Goal: Task Accomplishment & Management: Manage account settings

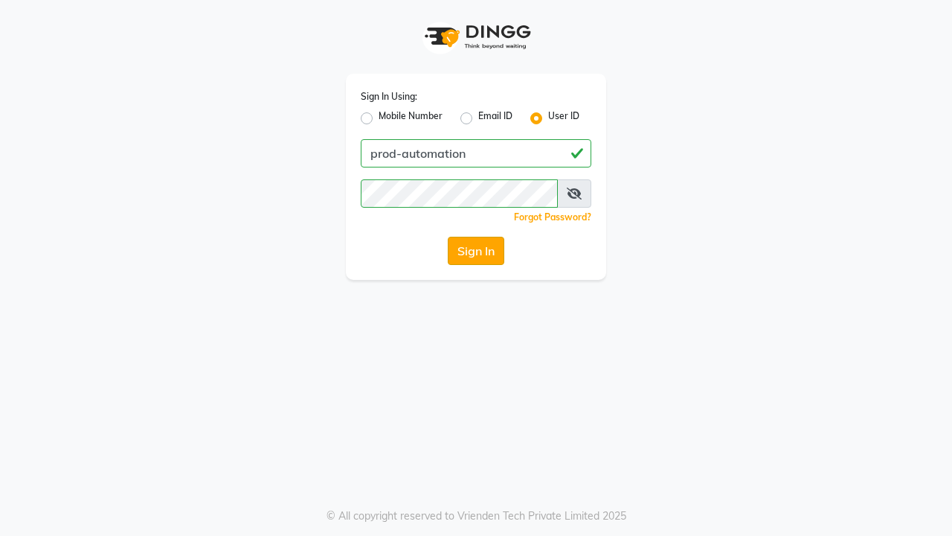
click at [476, 251] on button "Sign In" at bounding box center [476, 251] width 57 height 28
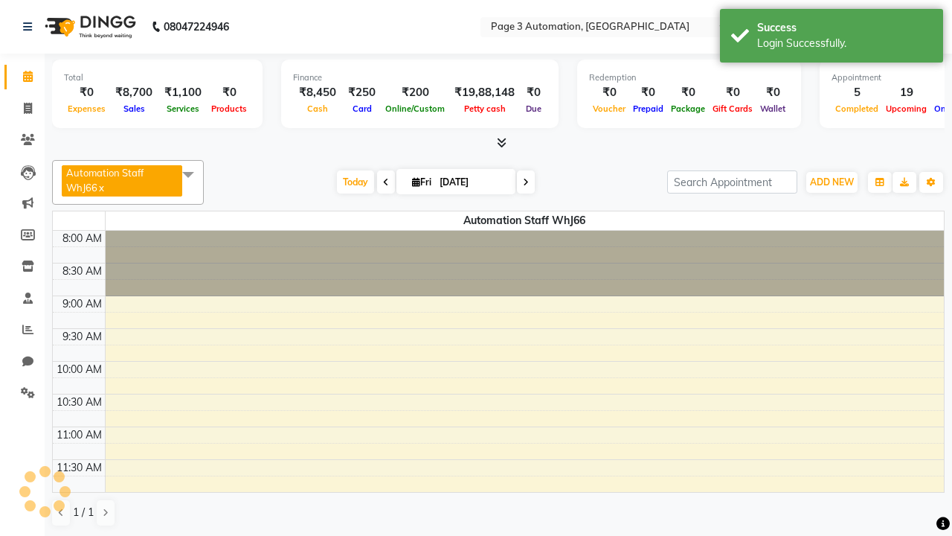
select select "en"
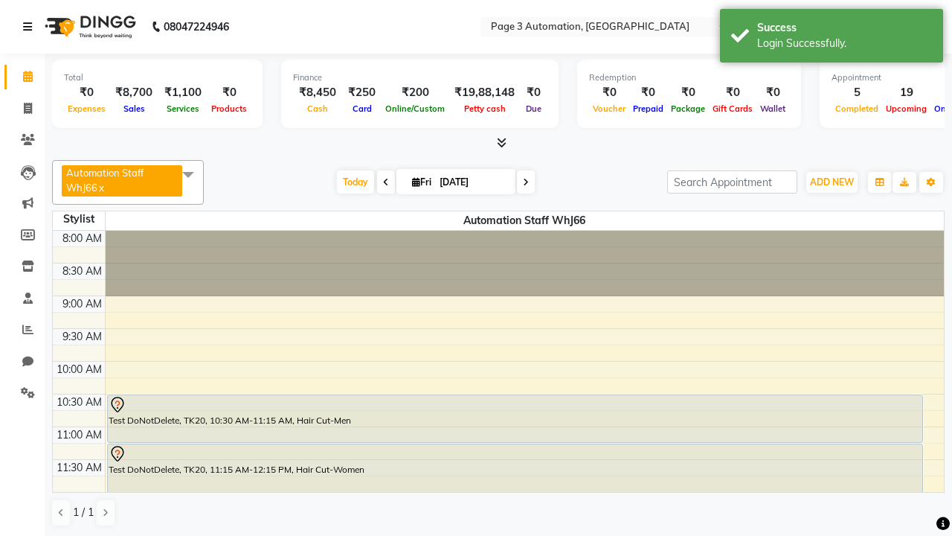
click at [31, 27] on icon at bounding box center [27, 27] width 9 height 10
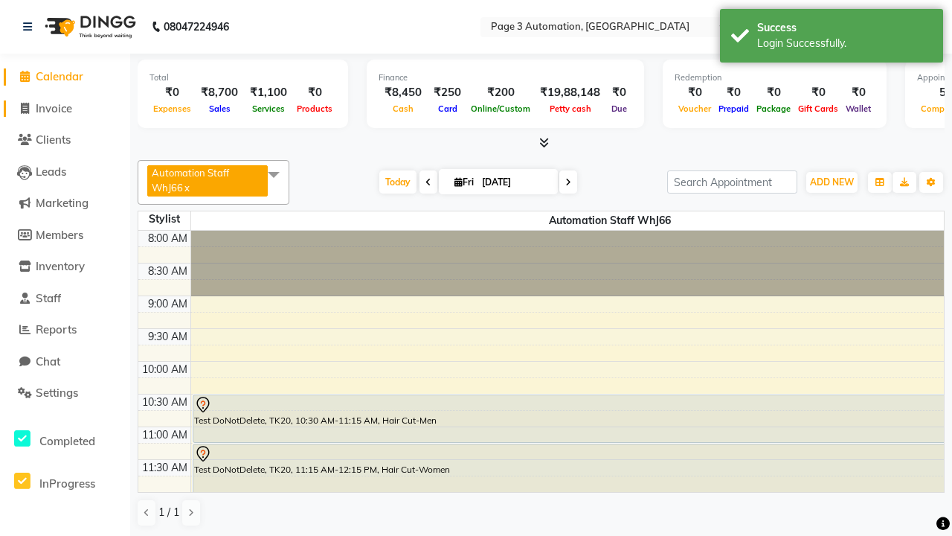
click at [65, 108] on span "Invoice" at bounding box center [54, 108] width 36 height 14
select select "2774"
select select "service"
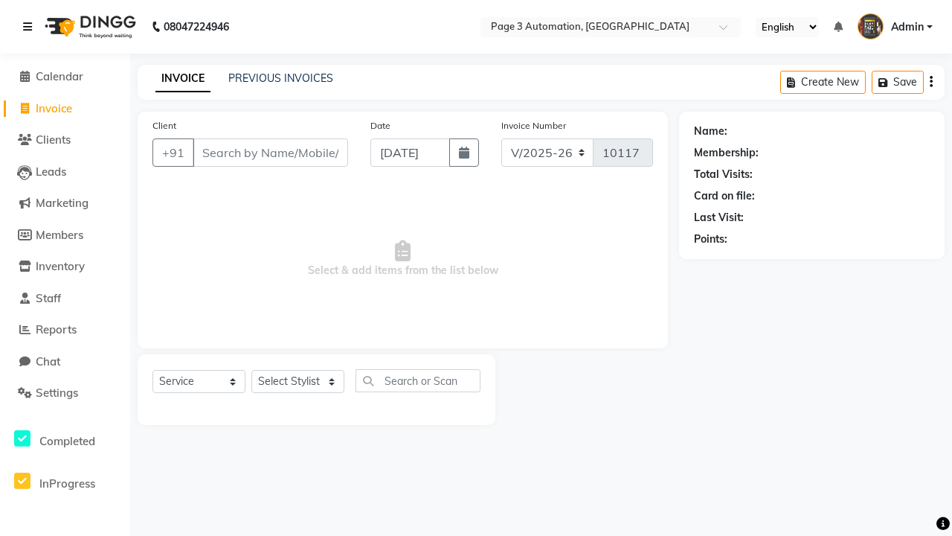
click at [31, 27] on icon at bounding box center [27, 27] width 9 height 10
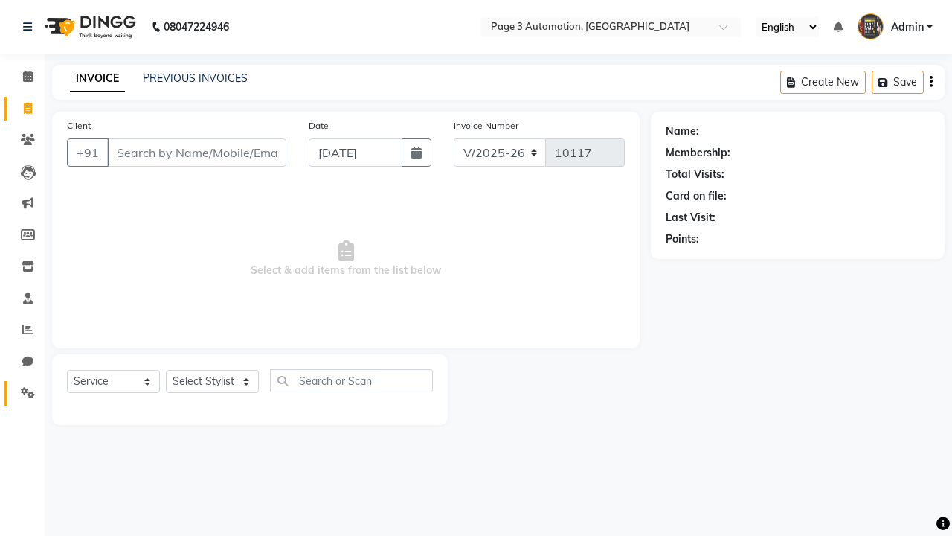
click at [22, 393] on icon at bounding box center [28, 392] width 14 height 11
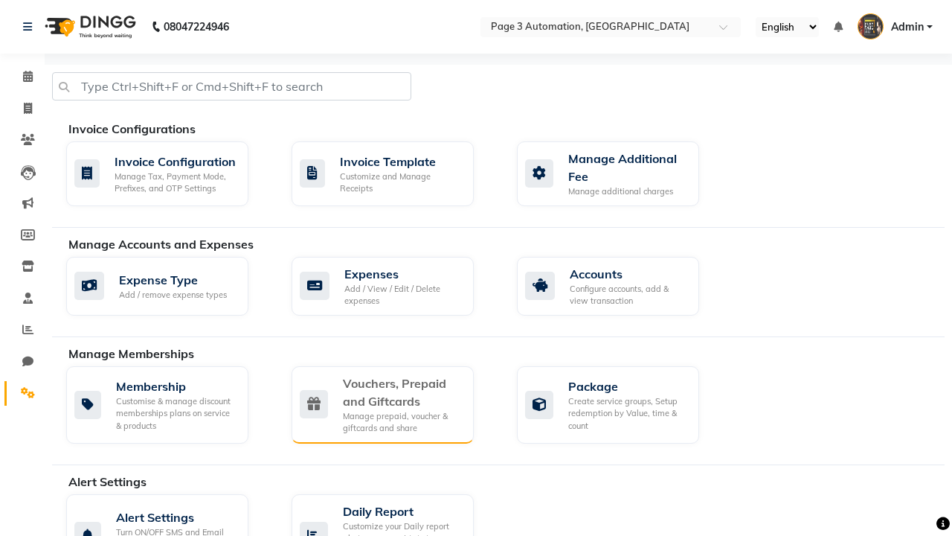
click at [402, 391] on div "Vouchers, Prepaid and Giftcards" at bounding box center [402, 392] width 119 height 36
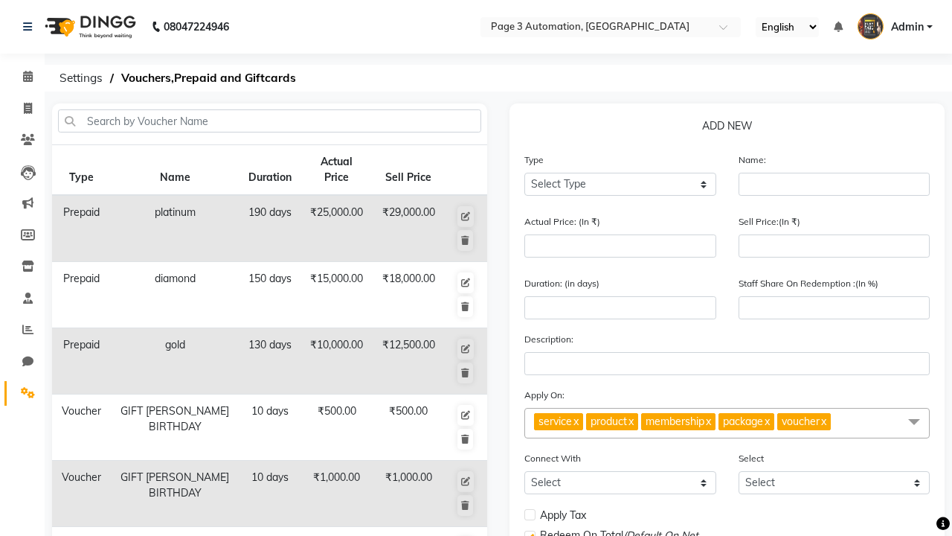
select select "V"
type input "Testing Voucher 59z"
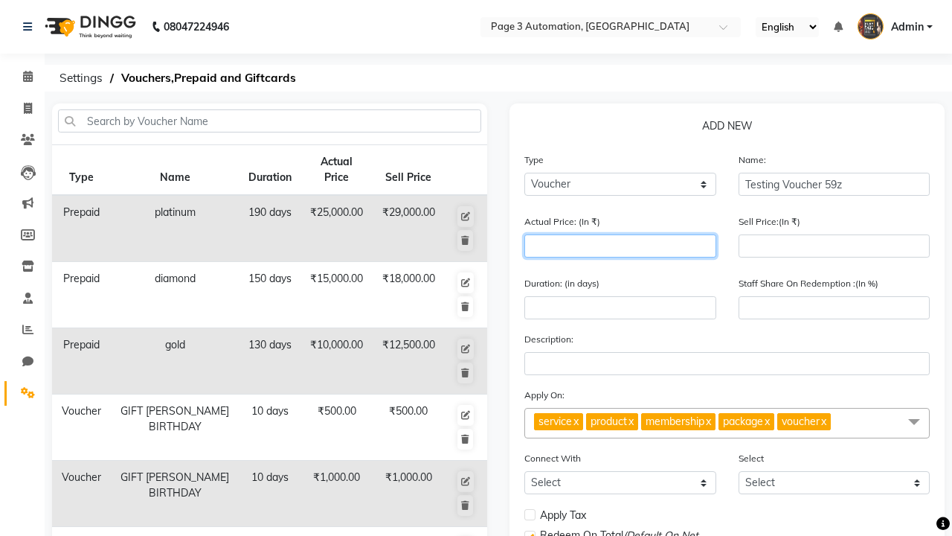
type input "1500"
type input "0"
type input "1500"
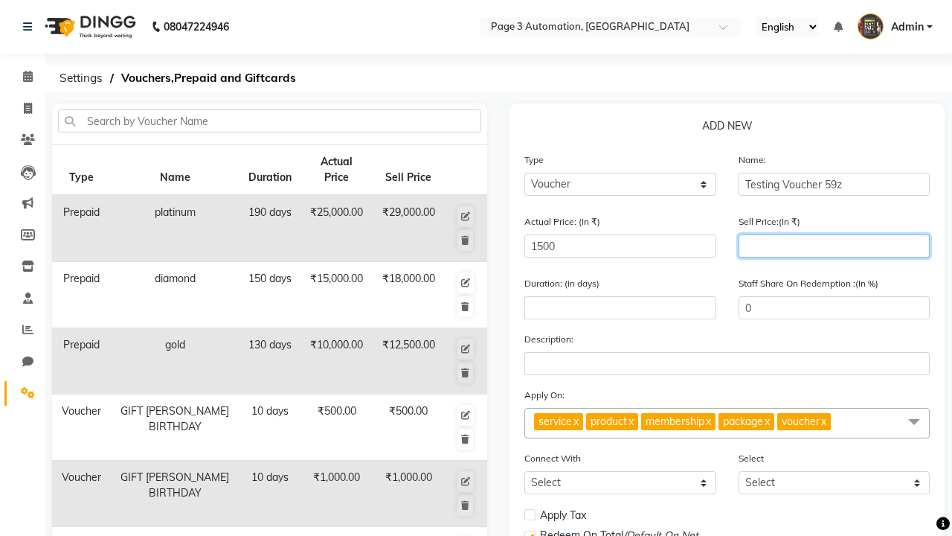
type input "1200"
type input "80"
type input "1200"
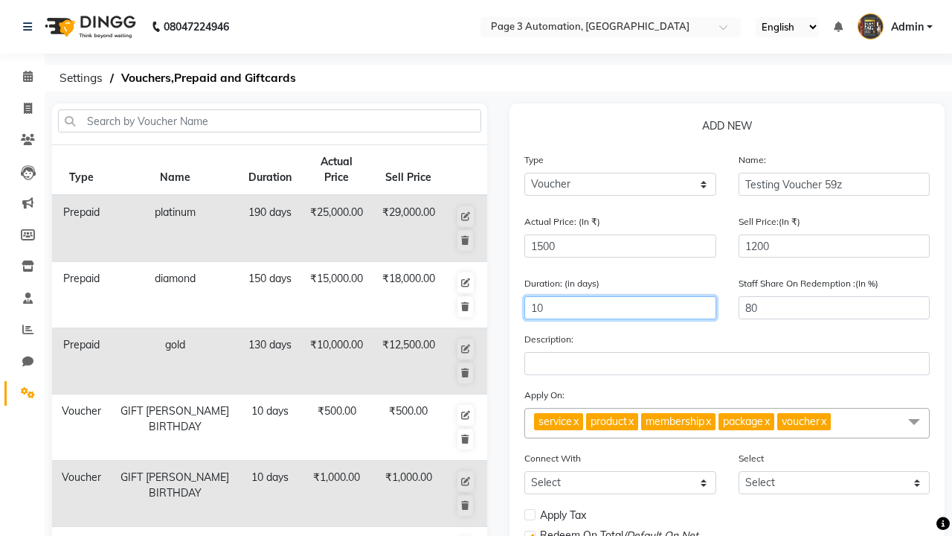
type input "10"
select select
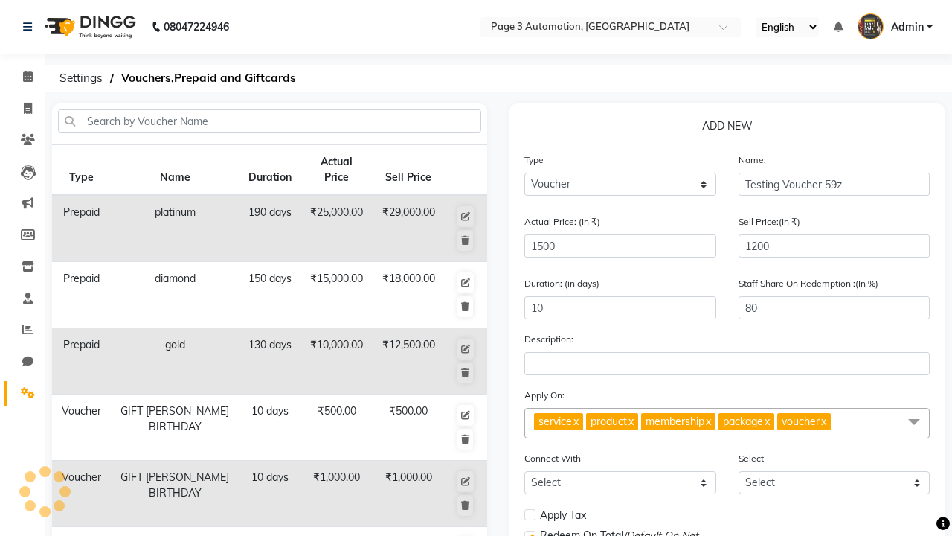
checkbox input "false"
checkbox input "true"
checkbox input "false"
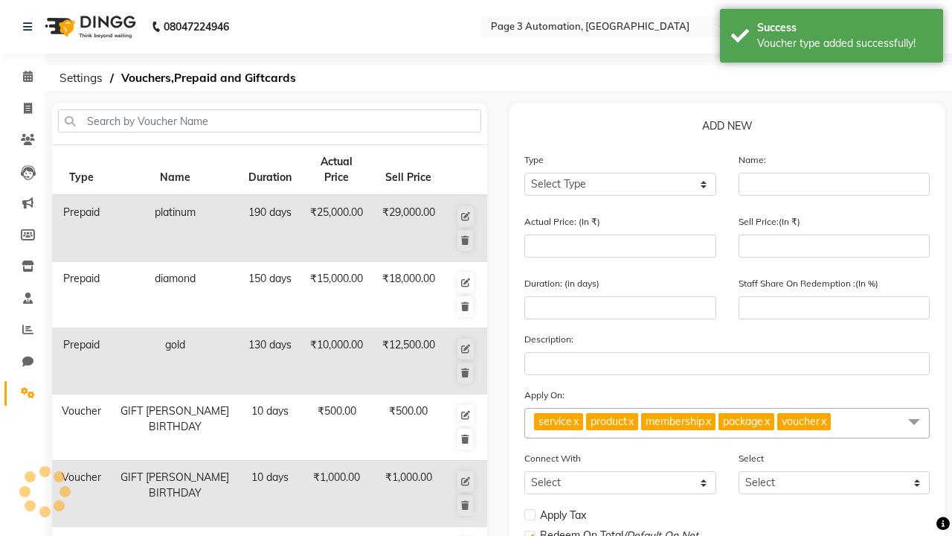
scroll to position [370, 0]
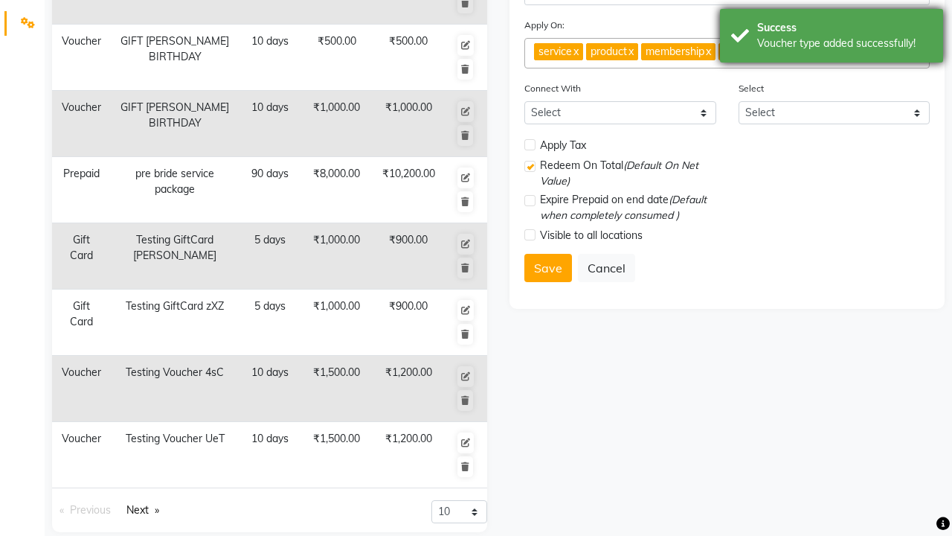
click at [832, 38] on div "Voucher type added successfully!" at bounding box center [844, 44] width 175 height 16
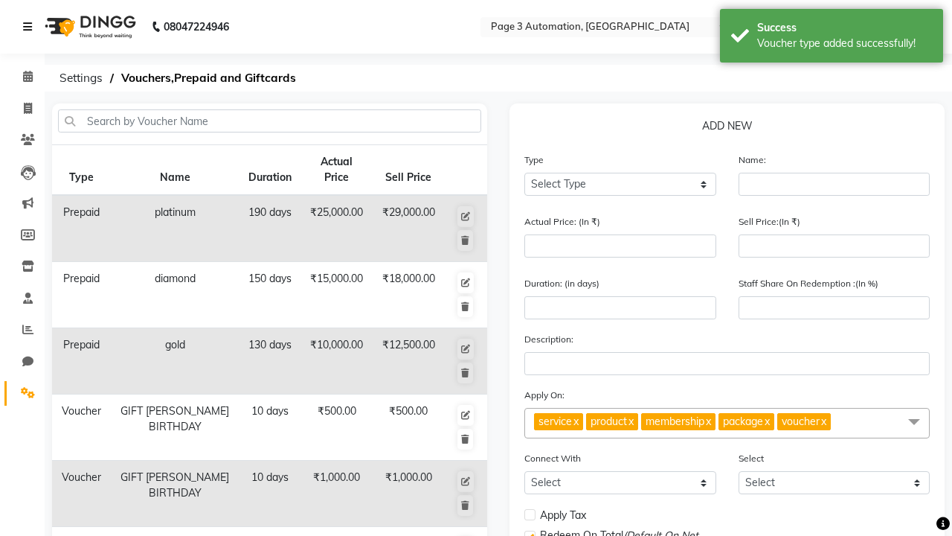
click at [31, 27] on icon at bounding box center [27, 27] width 9 height 10
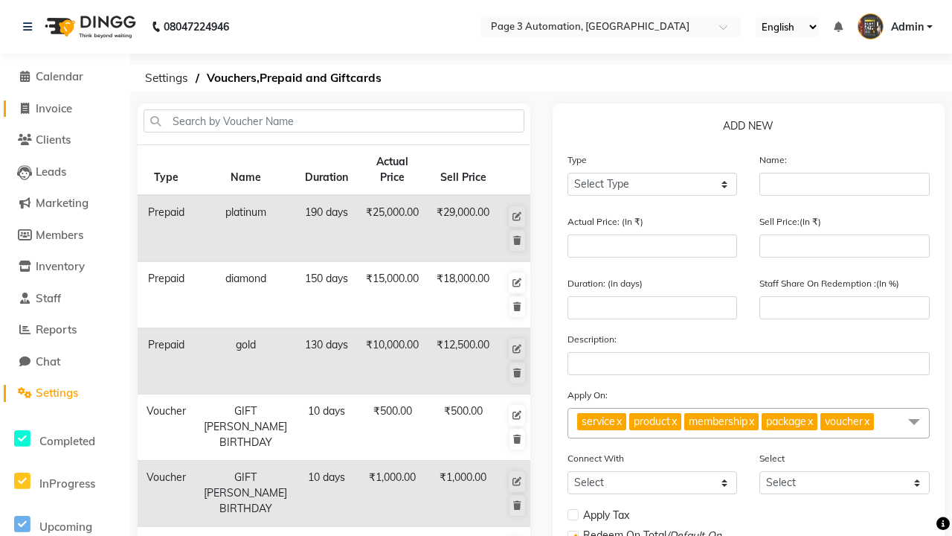
click at [65, 108] on span "Invoice" at bounding box center [54, 108] width 36 height 14
select select "2774"
select select "service"
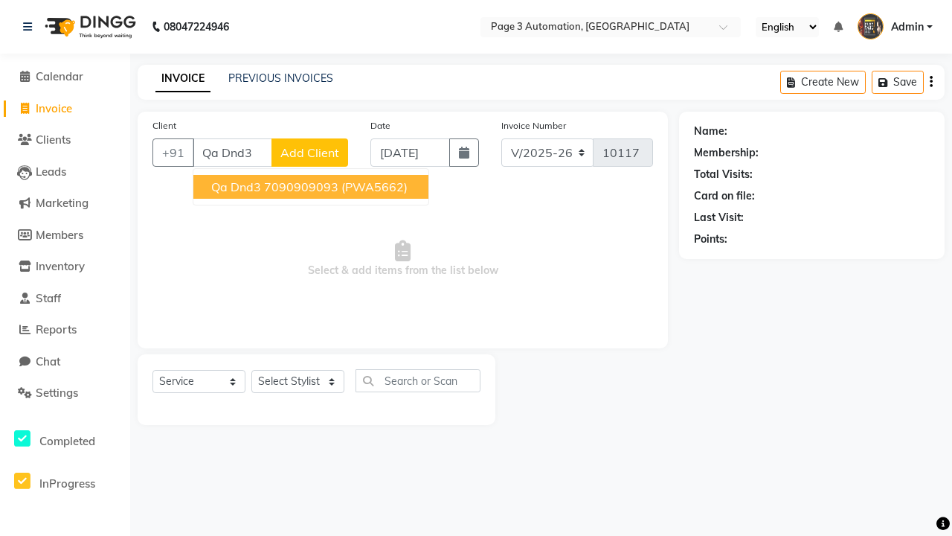
click at [312, 187] on ngb-highlight "7090909093" at bounding box center [301, 186] width 74 height 15
type input "7090909093"
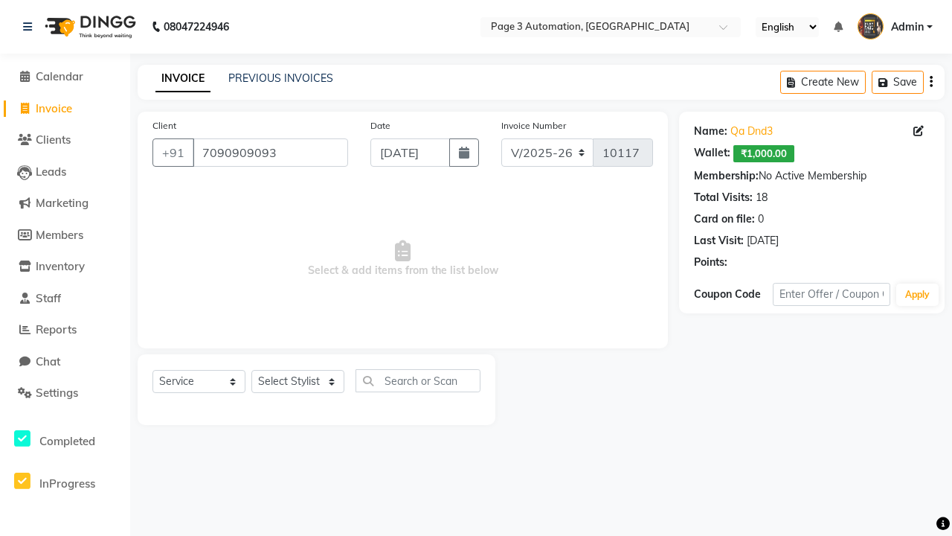
select select "V"
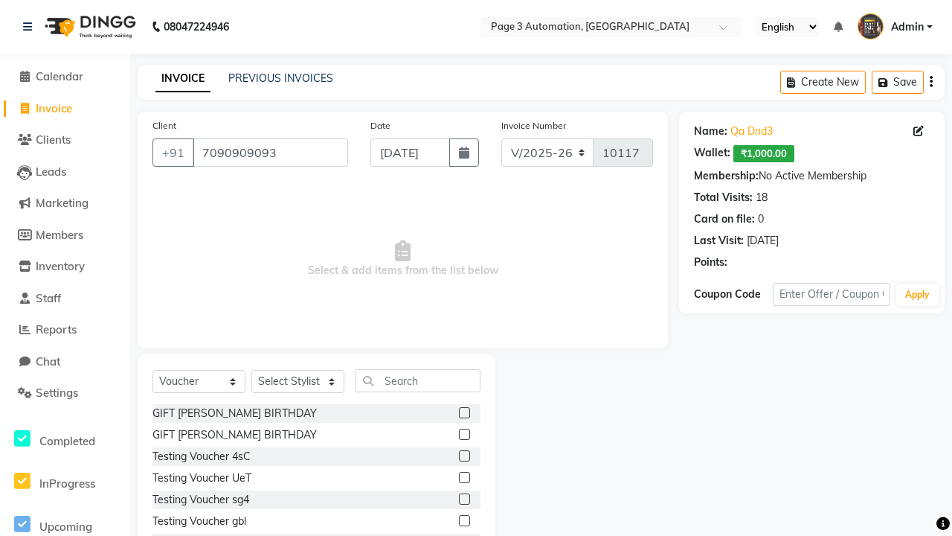
select select "71572"
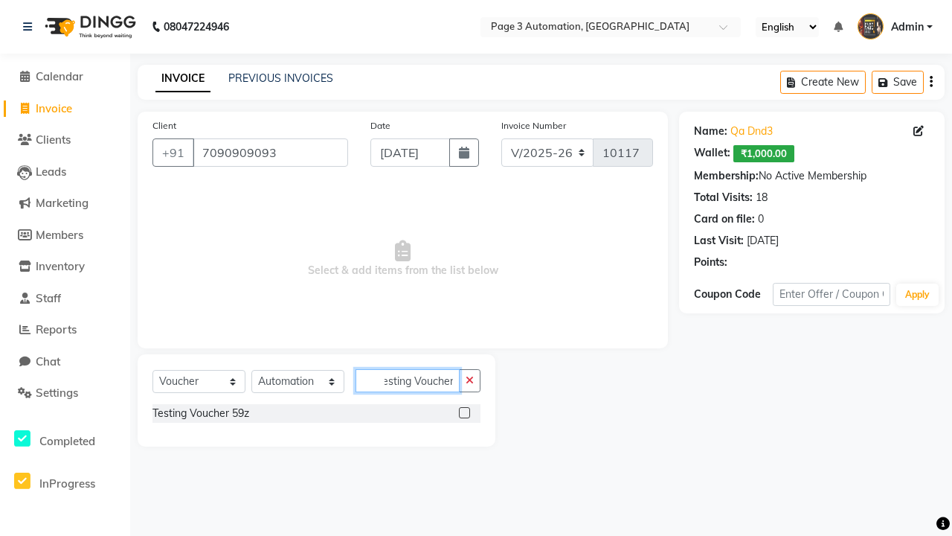
type input "Testing Voucher 59z"
click at [464, 412] on label at bounding box center [464, 412] width 11 height 11
click at [464, 412] on input "checkbox" at bounding box center [464, 413] width 10 height 10
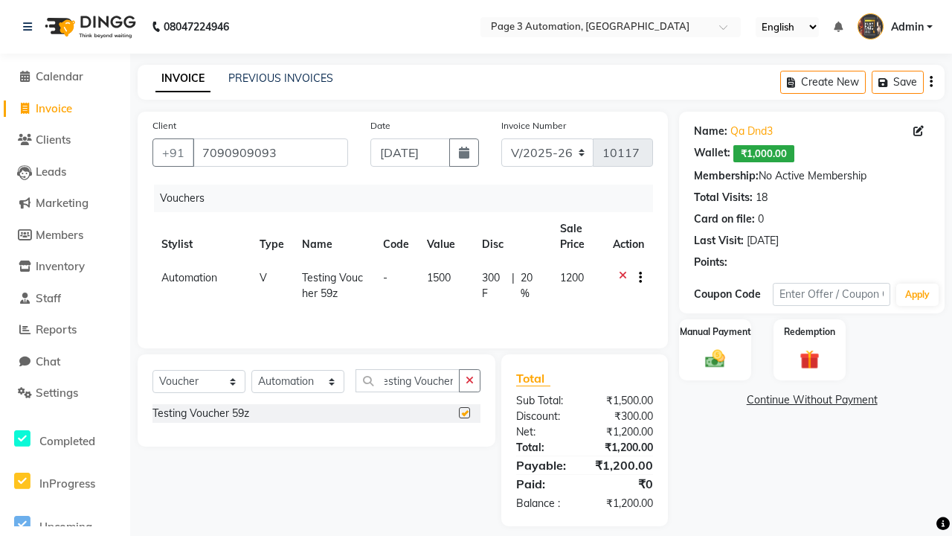
scroll to position [0, 0]
checkbox input "false"
click at [715, 332] on label "Manual Payment" at bounding box center [716, 331] width 74 height 14
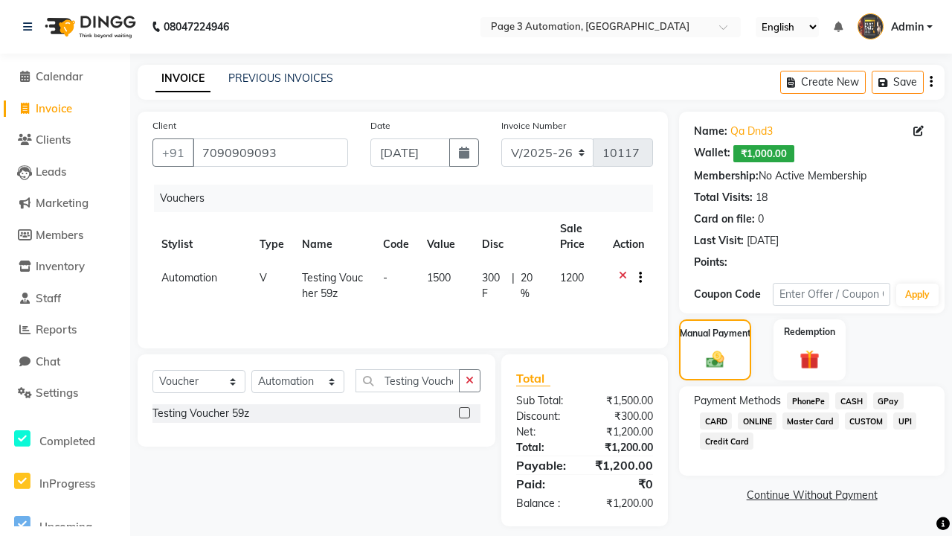
click at [851, 400] on span "CASH" at bounding box center [852, 400] width 32 height 17
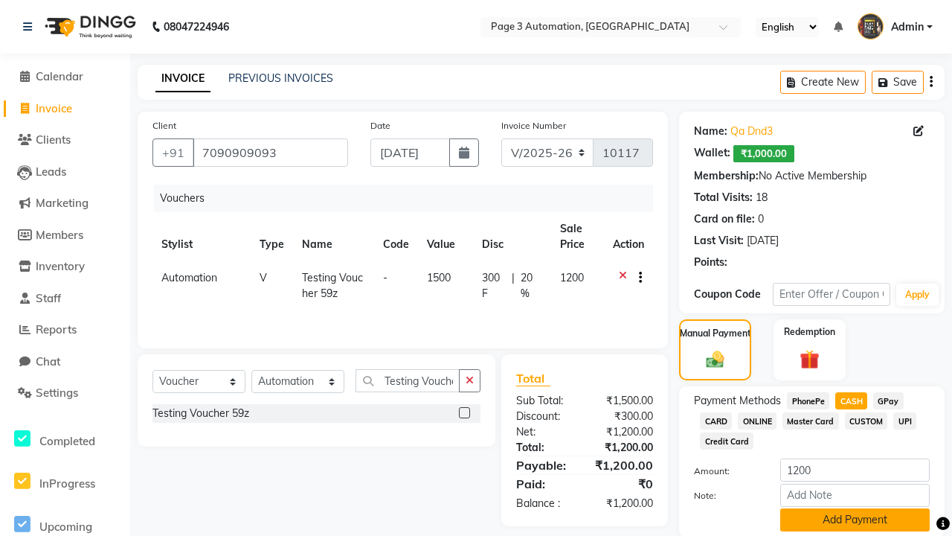
click at [855, 519] on button "Add Payment" at bounding box center [855, 519] width 150 height 23
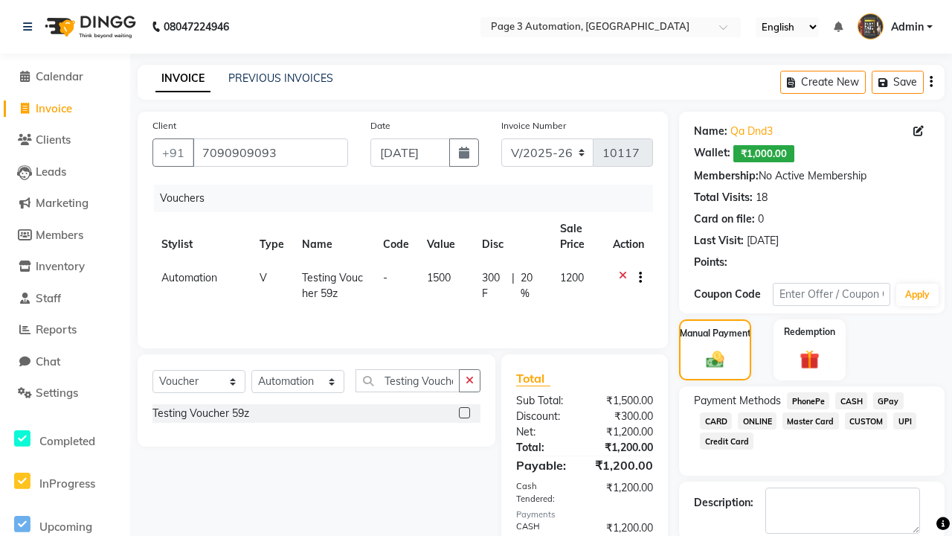
checkbox input "false"
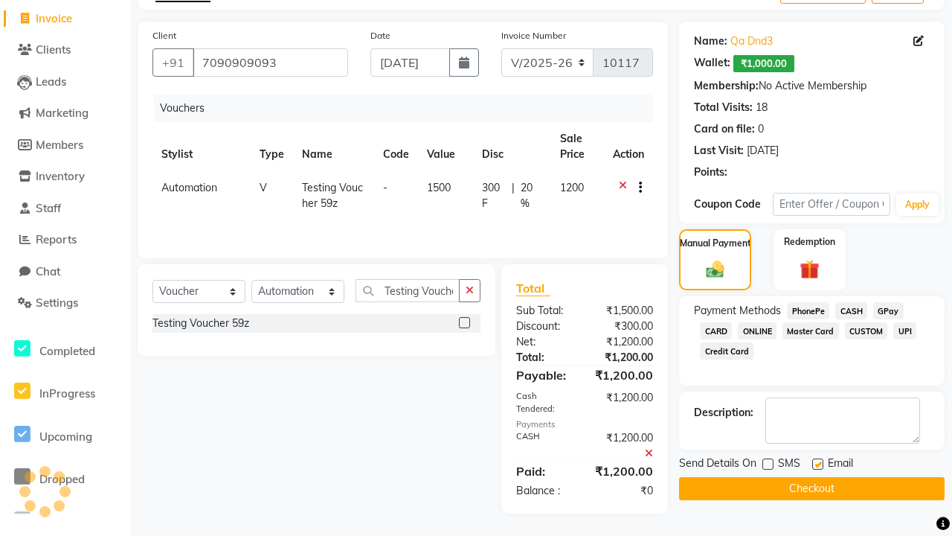
click at [818, 464] on label at bounding box center [817, 463] width 11 height 11
click at [818, 464] on input "checkbox" at bounding box center [817, 465] width 10 height 10
checkbox input "false"
click at [812, 488] on button "Checkout" at bounding box center [812, 488] width 266 height 23
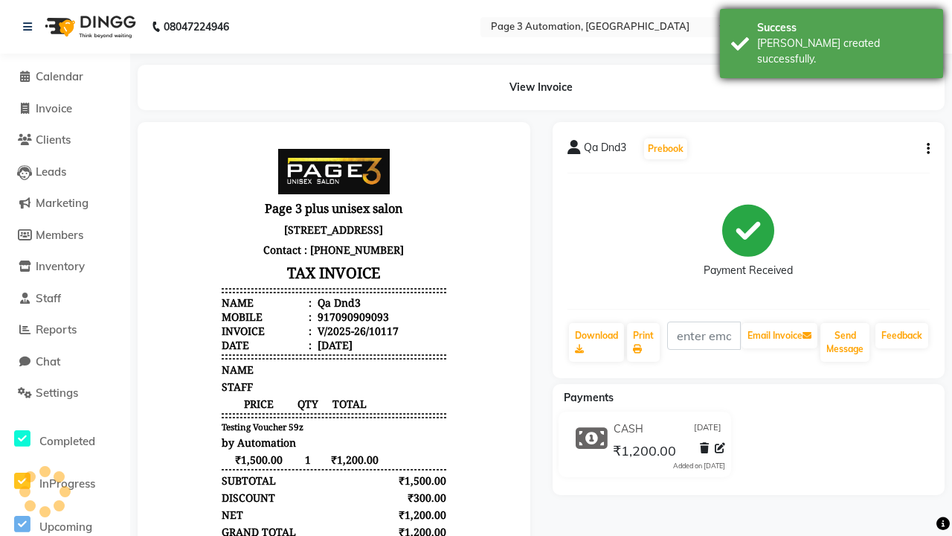
click at [832, 38] on div "[PERSON_NAME] created successfully." at bounding box center [844, 51] width 175 height 31
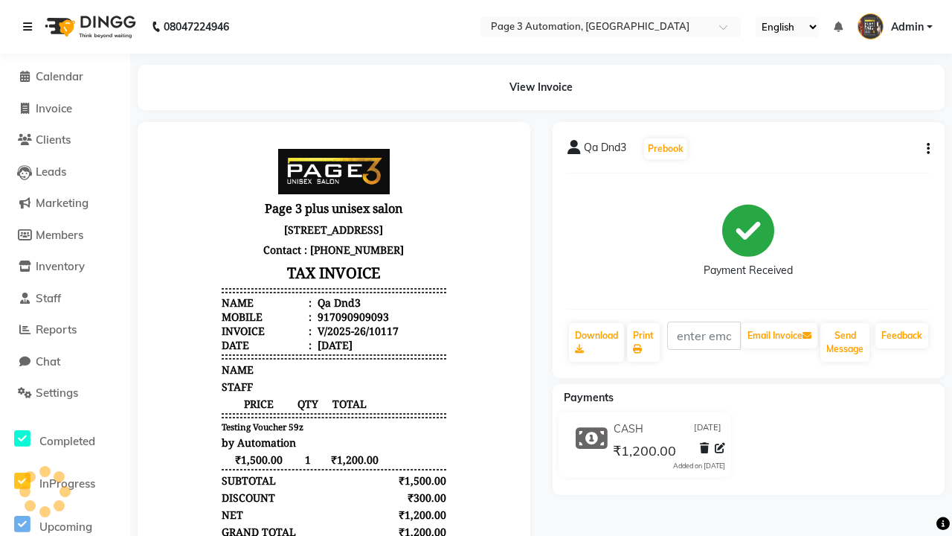
click at [31, 27] on icon at bounding box center [27, 27] width 9 height 10
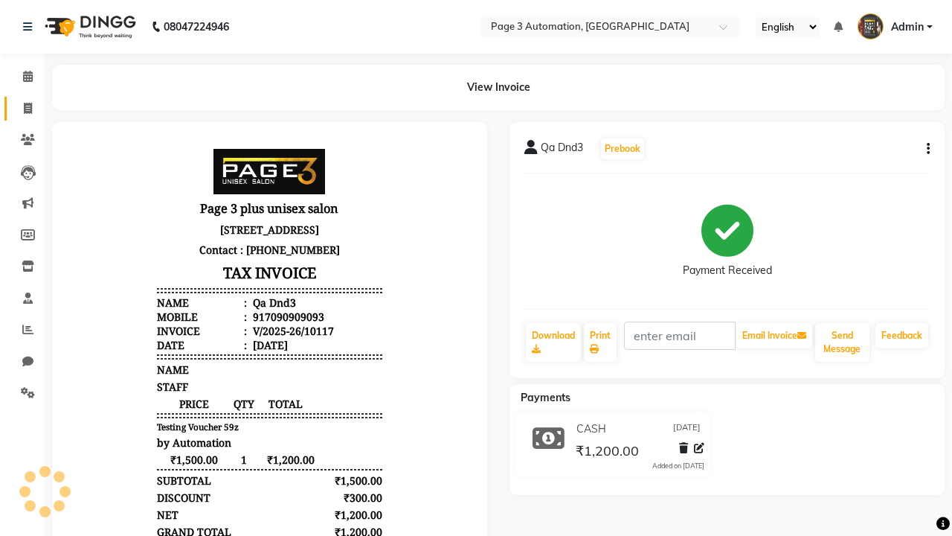
click at [22, 108] on span at bounding box center [28, 108] width 26 height 17
select select "service"
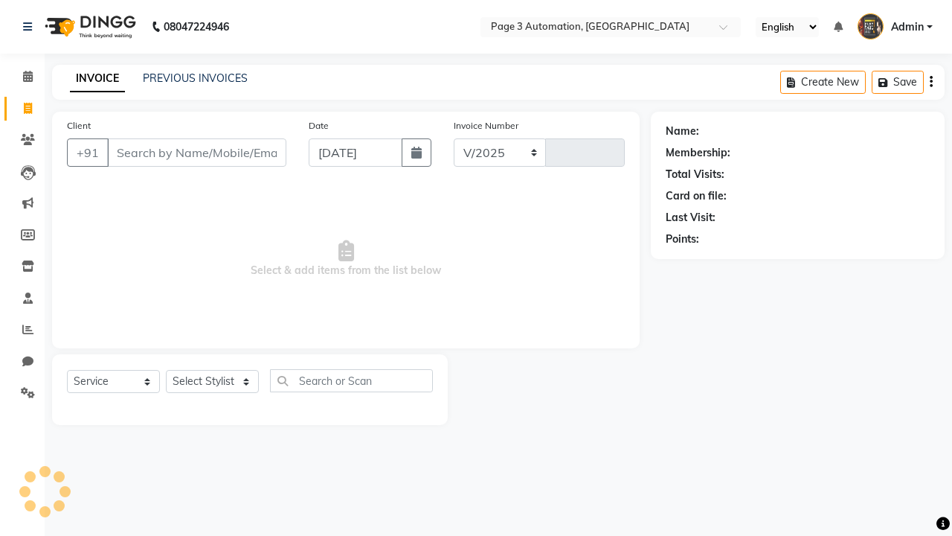
select select "2774"
type input "10118"
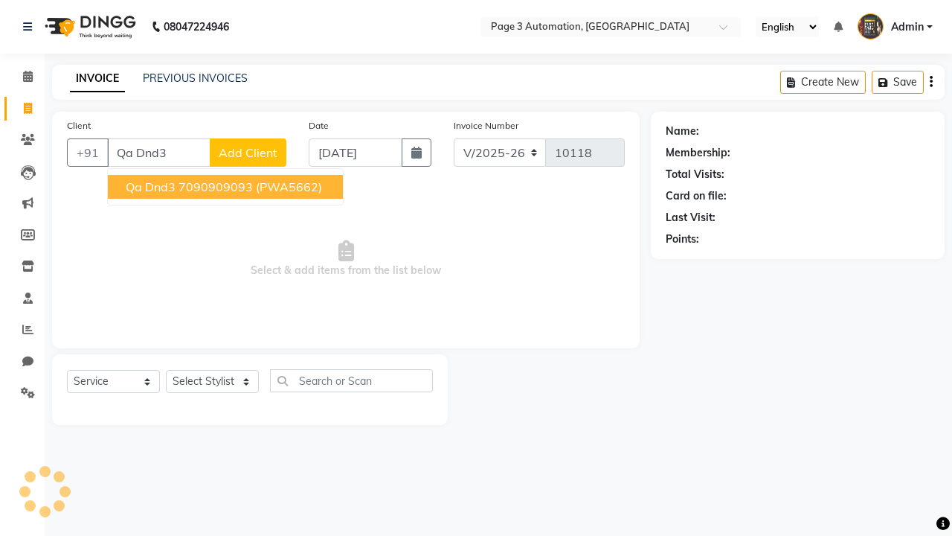
click at [227, 187] on ngb-highlight "7090909093" at bounding box center [216, 186] width 74 height 15
type input "7090909093"
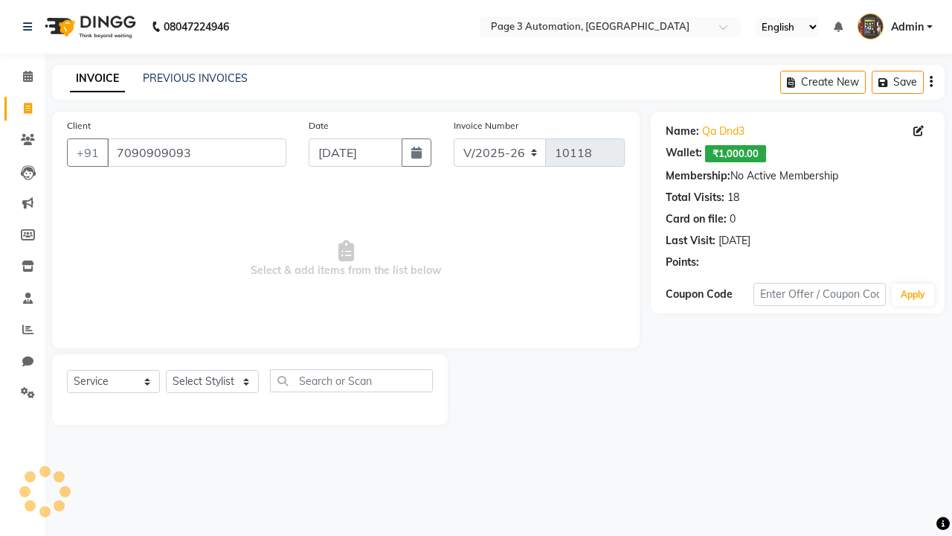
select select "71572"
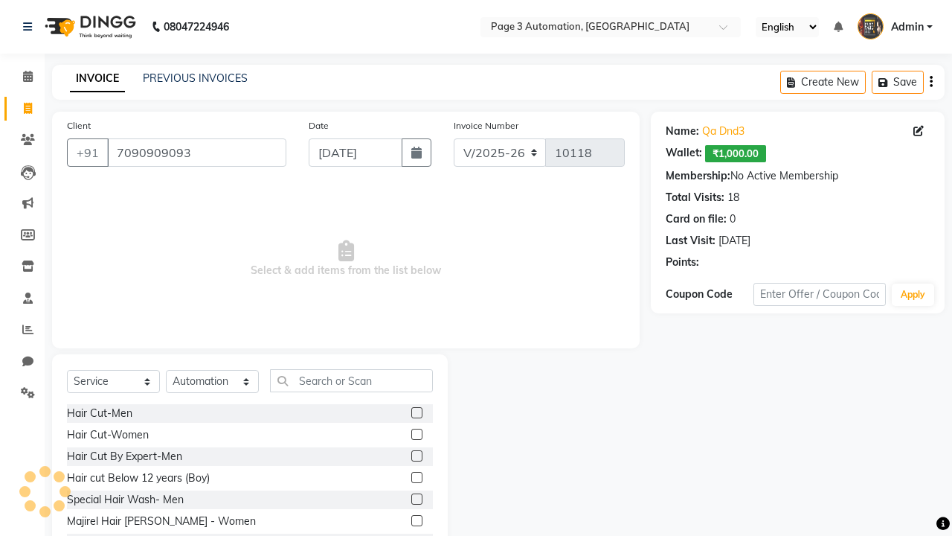
click at [416, 456] on label at bounding box center [416, 455] width 11 height 11
click at [416, 456] on input "checkbox" at bounding box center [416, 457] width 10 height 10
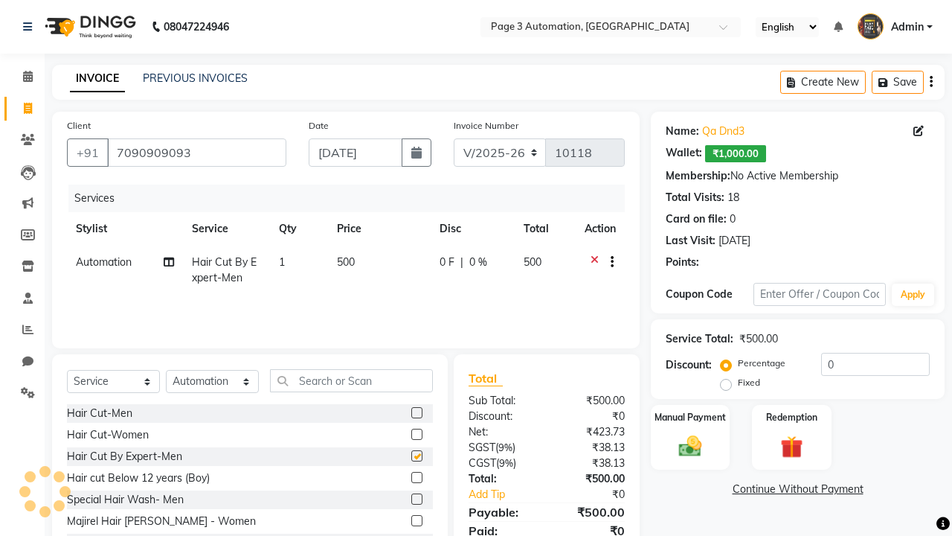
checkbox input "false"
click at [792, 417] on label "Redemption" at bounding box center [792, 416] width 54 height 14
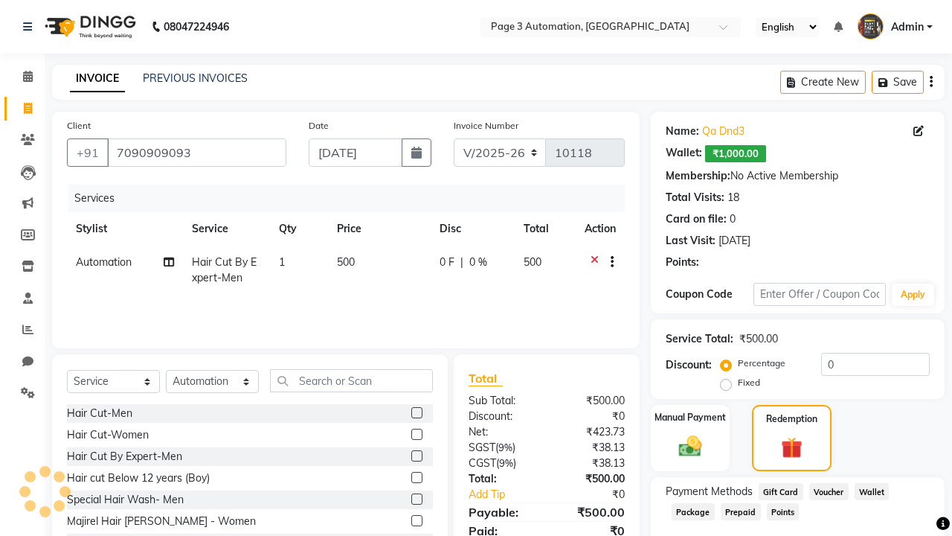
click at [829, 491] on span "Voucher" at bounding box center [829, 491] width 39 height 17
click at [895, 27] on span "Admin" at bounding box center [907, 27] width 33 height 16
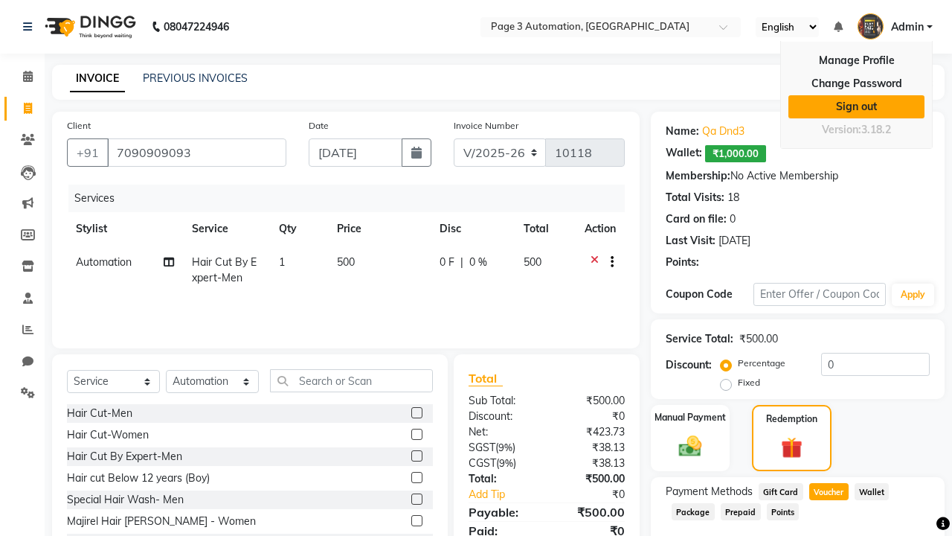
click at [856, 106] on link "Sign out" at bounding box center [857, 106] width 136 height 23
